Goal: Task Accomplishment & Management: Manage account settings

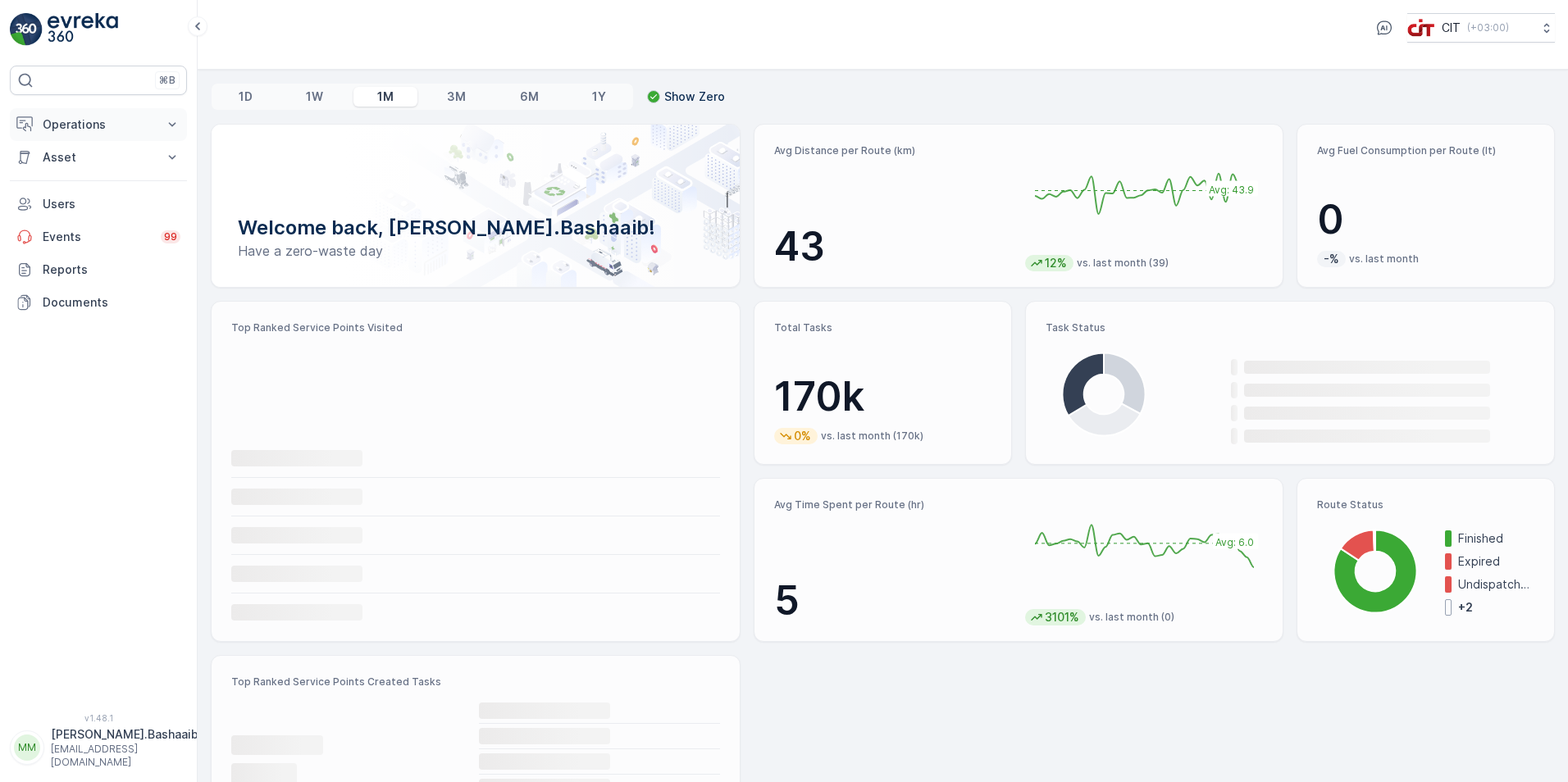
click at [91, 124] on p "Operations" at bounding box center [98, 124] width 112 height 16
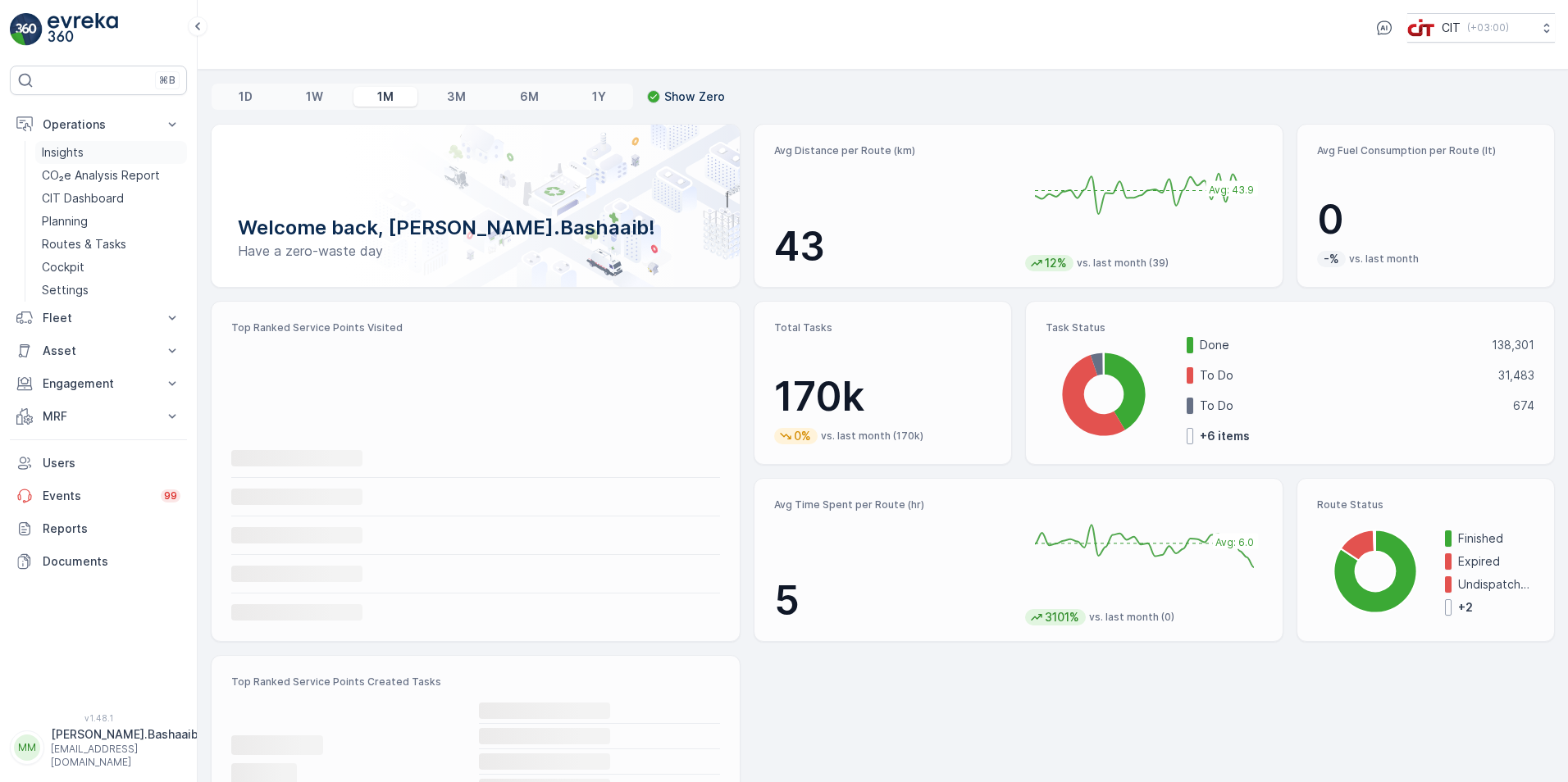
click at [99, 148] on link "Insights" at bounding box center [111, 153] width 152 height 23
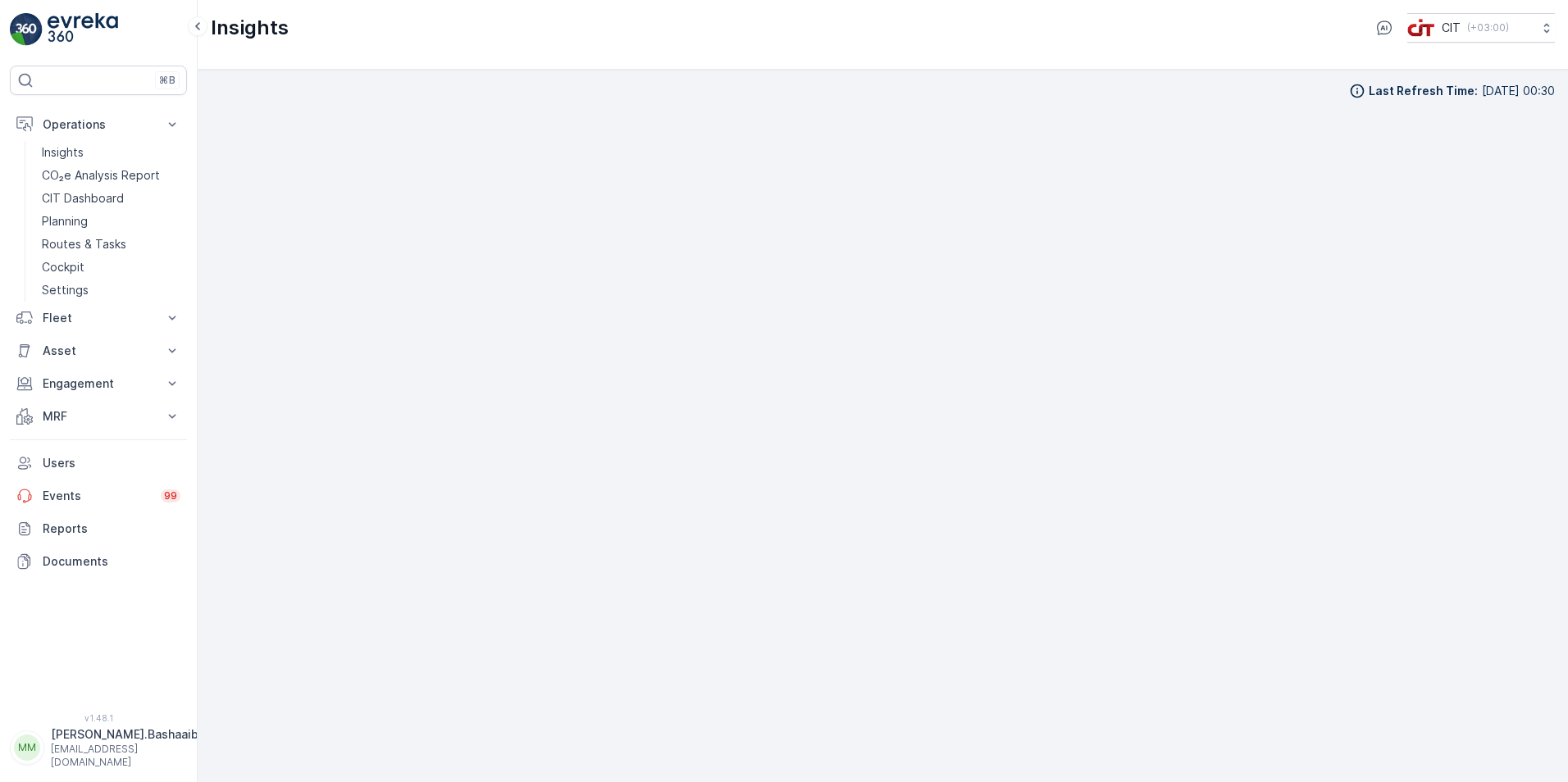
scroll to position [16, 0]
click at [1493, 57] on div "Insights CIT ( +03:00 )" at bounding box center [883, 34] width 1371 height 69
click at [121, 733] on div "v 1.48.1 [PERSON_NAME].Bashaaib [EMAIL_ADDRESS][DOMAIN_NAME]" at bounding box center [98, 742] width 177 height 56
drag, startPoint x: 121, startPoint y: 734, endPoint x: 119, endPoint y: 751, distance: 17.1
click at [119, 743] on p "[PERSON_NAME].Bashaaib" at bounding box center [125, 734] width 148 height 16
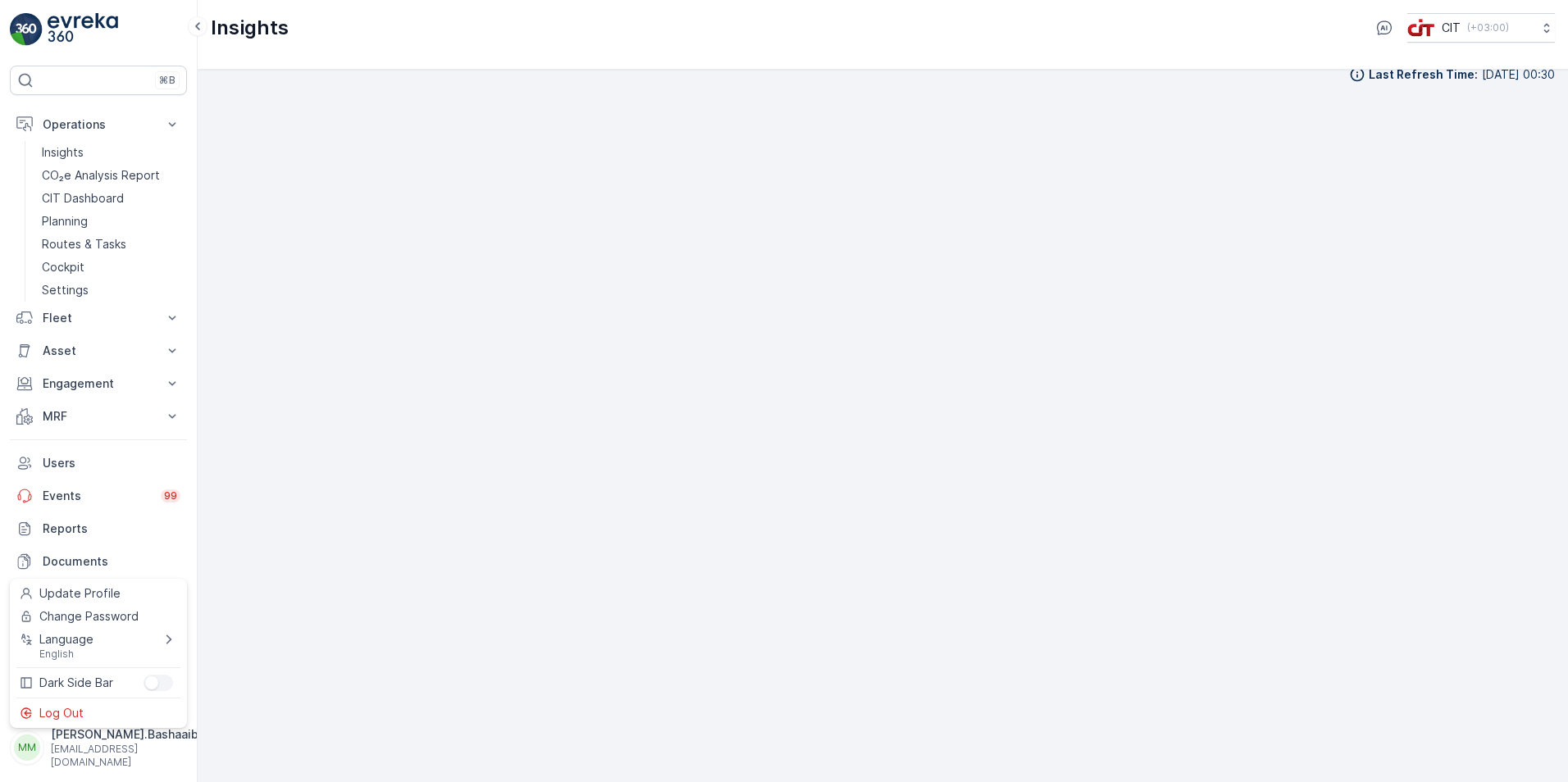
click at [124, 708] on div "Log Out" at bounding box center [99, 714] width 171 height 23
